Goal: Task Accomplishment & Management: Complete application form

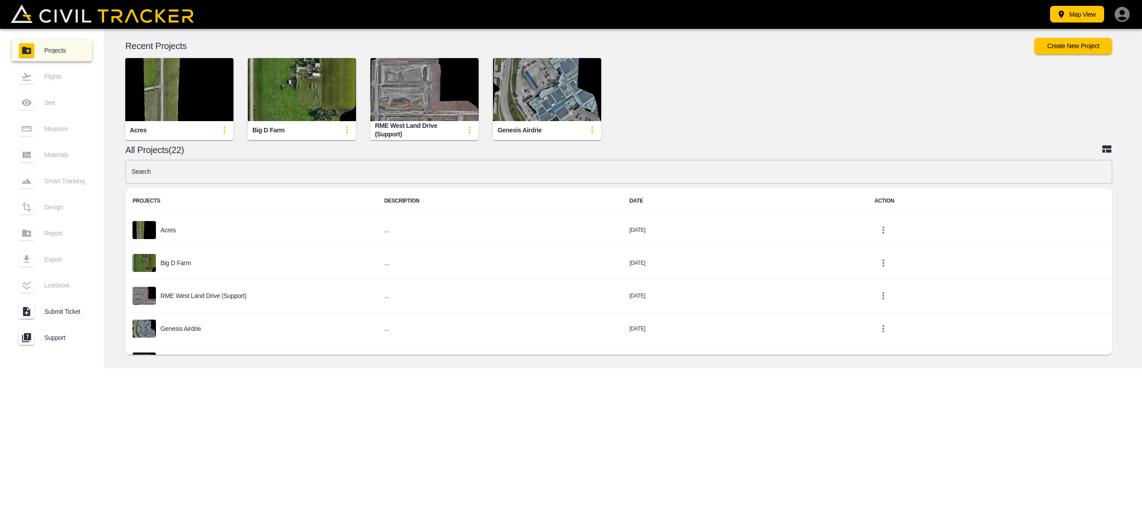
click at [181, 108] on img "button" at bounding box center [179, 89] width 108 height 63
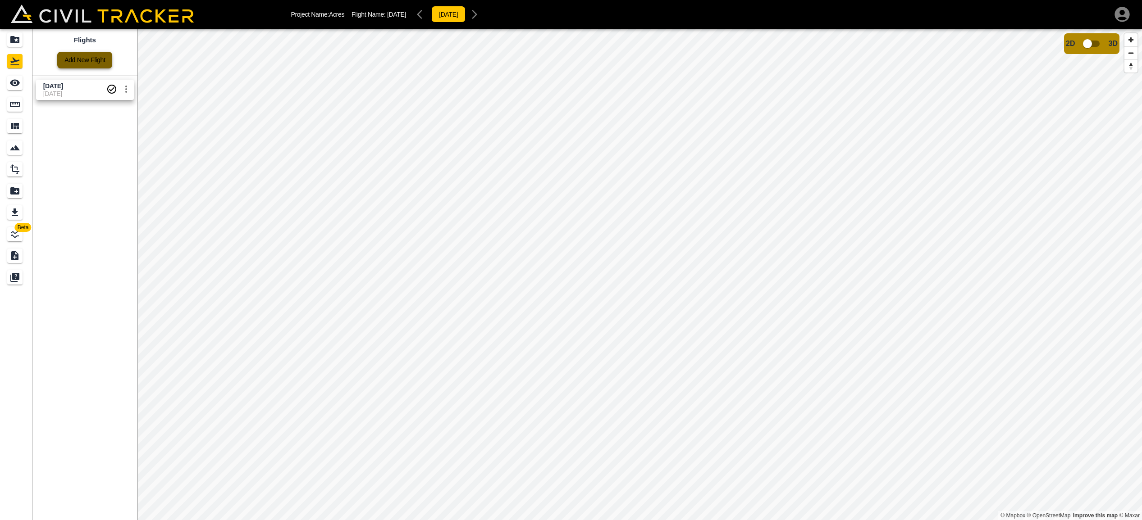
click at [71, 61] on link "Add New Flight" at bounding box center [84, 60] width 55 height 17
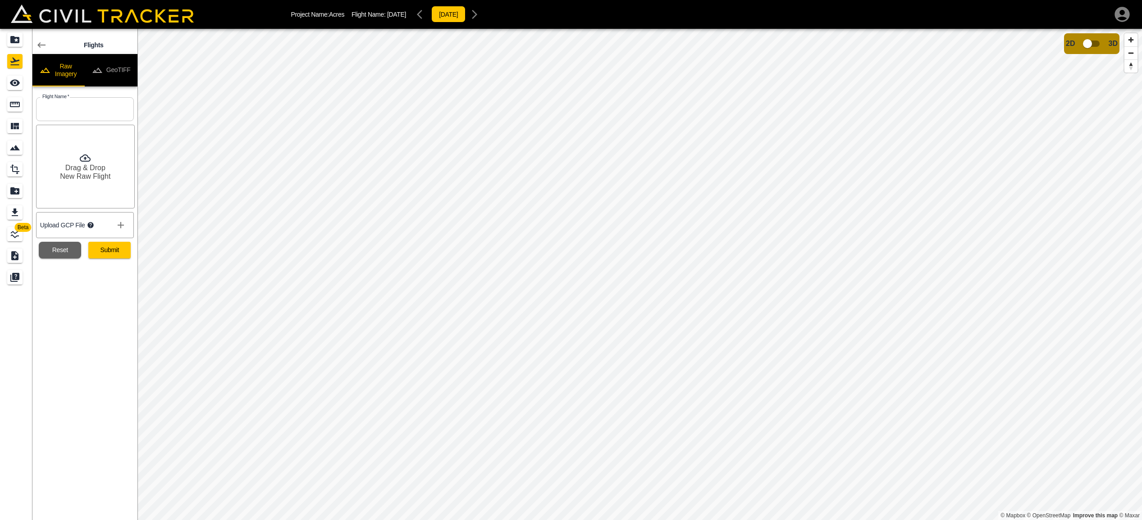
click at [60, 105] on input "text" at bounding box center [85, 109] width 98 height 24
type input "A"
type input "[DATE] Onsite"
click at [117, 251] on button "Submit" at bounding box center [109, 250] width 42 height 17
